Goal: Check status: Check status

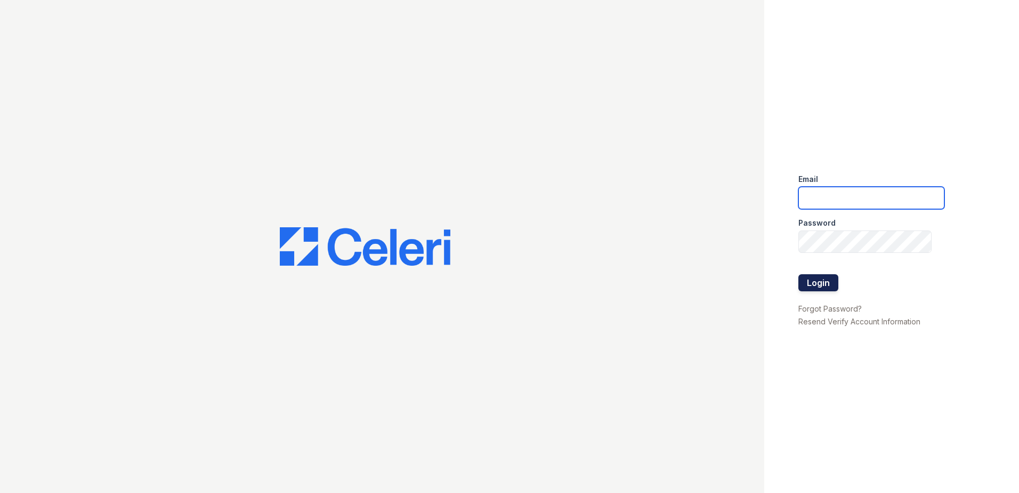
type input "[EMAIL_ADDRESS][DOMAIN_NAME]"
click at [818, 280] on button "Login" at bounding box center [819, 282] width 40 height 17
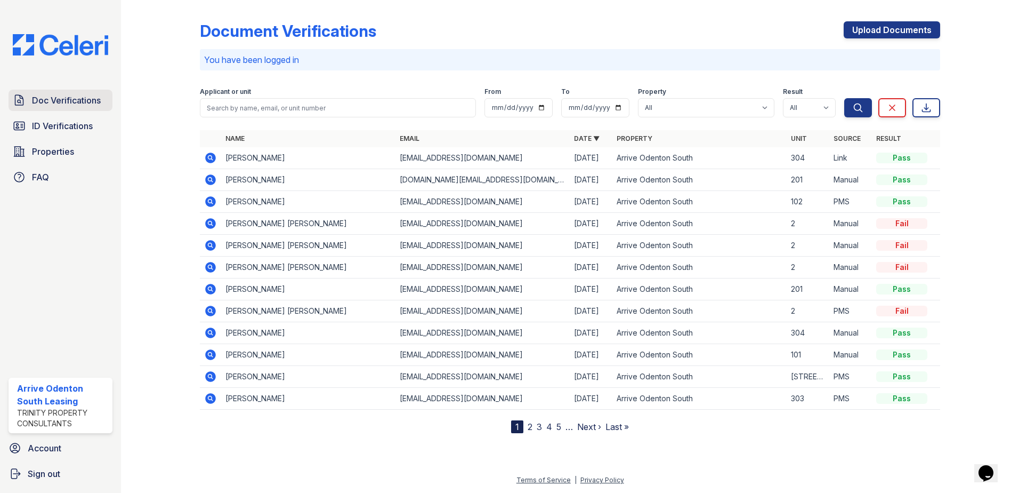
click at [62, 97] on span "Doc Verifications" at bounding box center [66, 100] width 69 height 13
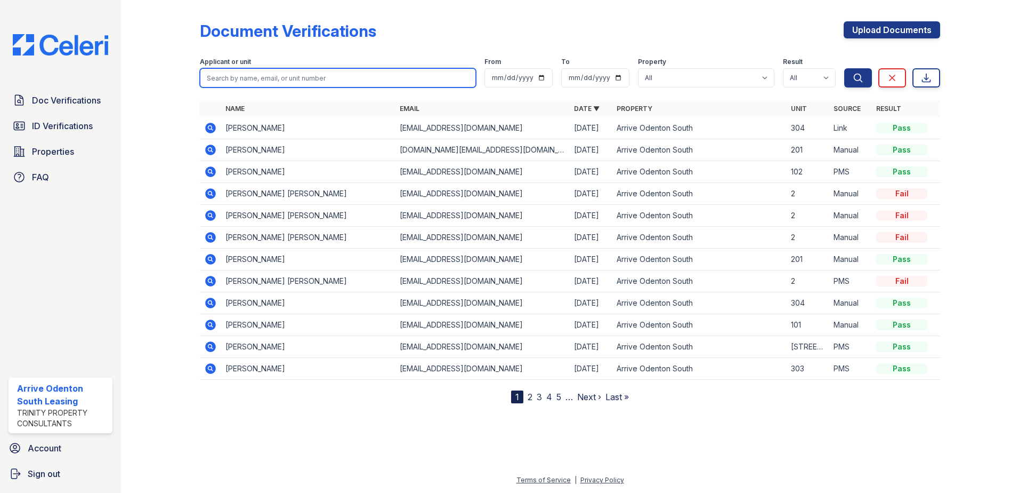
click at [326, 76] on input "search" at bounding box center [338, 77] width 276 height 19
type input "tomibola"
click at [845, 68] on button "Search" at bounding box center [859, 77] width 28 height 19
